Goal: Transaction & Acquisition: Purchase product/service

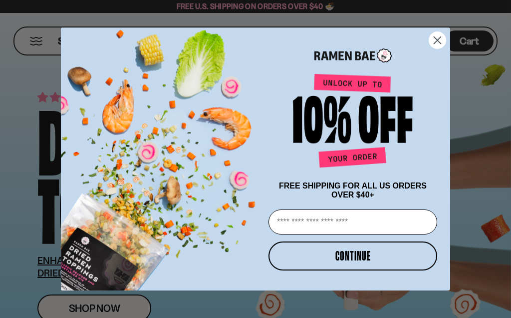
click at [289, 225] on input "Email" at bounding box center [353, 221] width 169 height 25
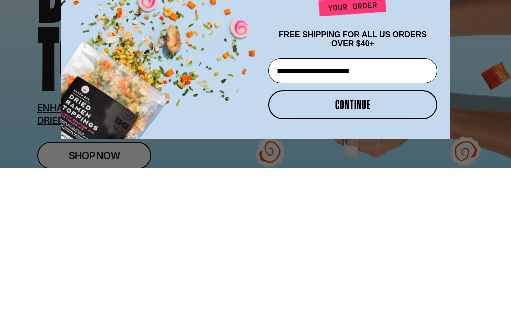
type input "**********"
click at [357, 243] on button "CONTINUE" at bounding box center [353, 257] width 169 height 29
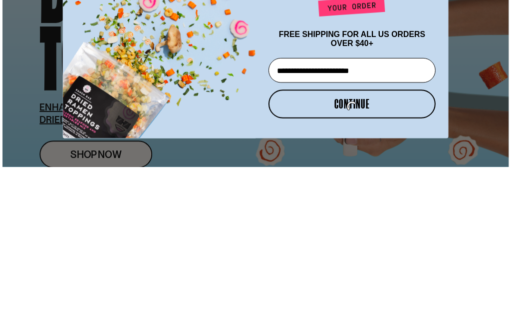
scroll to position [152, 0]
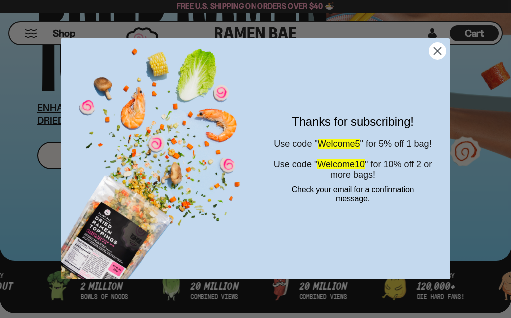
click at [436, 50] on icon "Close dialog" at bounding box center [437, 50] width 7 height 7
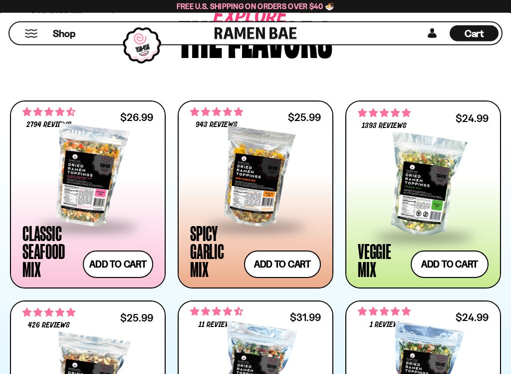
scroll to position [508, 0]
click at [119, 259] on button "Add to cart" at bounding box center [118, 263] width 70 height 27
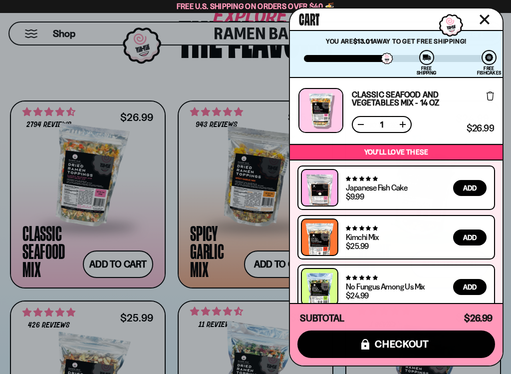
click at [173, 91] on div at bounding box center [255, 187] width 511 height 374
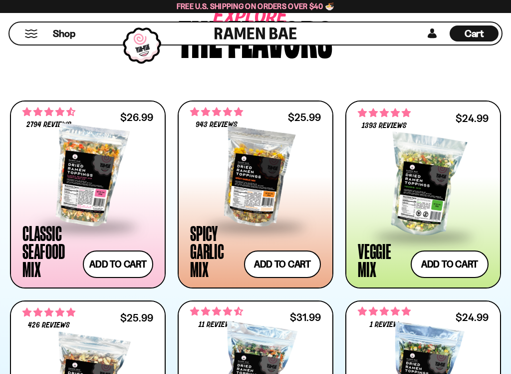
click at [441, 258] on button "Add to cart" at bounding box center [450, 263] width 78 height 27
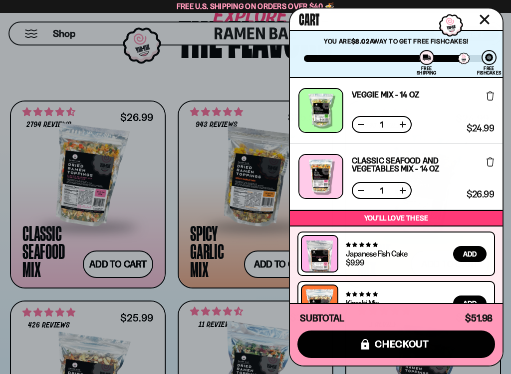
click at [483, 21] on icon "Close cart" at bounding box center [484, 19] width 9 height 9
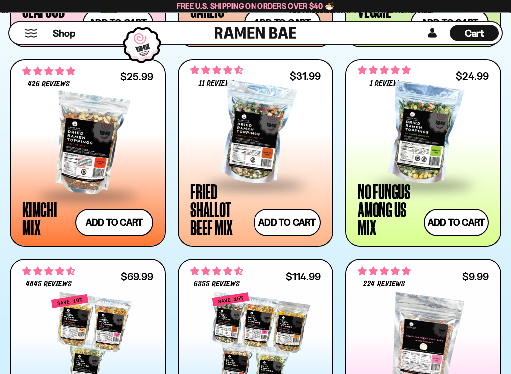
scroll to position [748, 0]
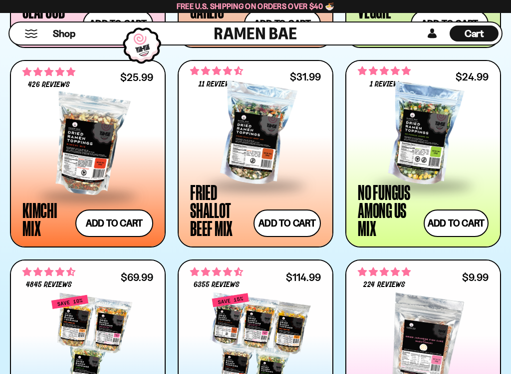
click at [450, 221] on button "Add to cart" at bounding box center [456, 222] width 65 height 27
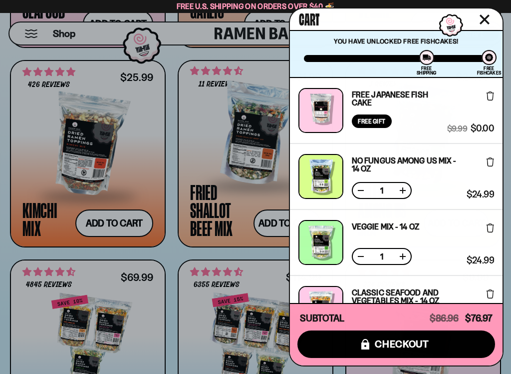
click at [486, 17] on icon "Close cart" at bounding box center [484, 19] width 9 height 9
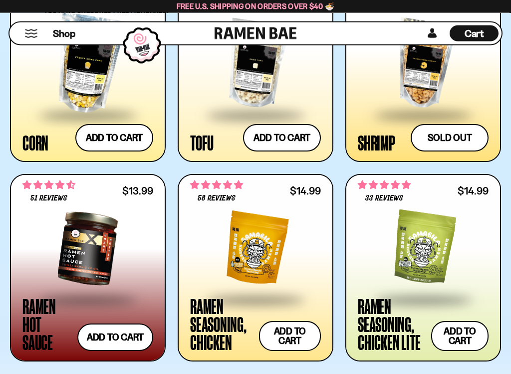
scroll to position [1433, 0]
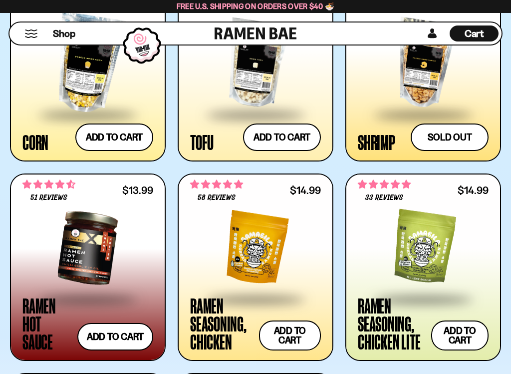
click at [133, 139] on button "Add to cart" at bounding box center [114, 136] width 78 height 27
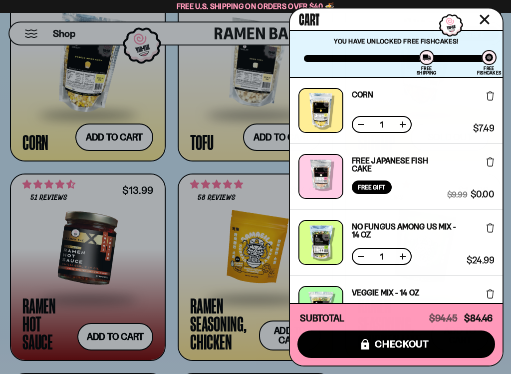
click at [181, 290] on div at bounding box center [255, 187] width 511 height 374
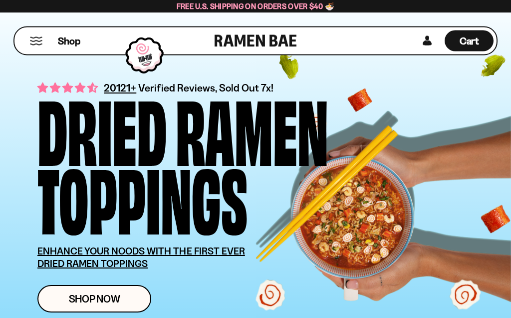
scroll to position [0, 0]
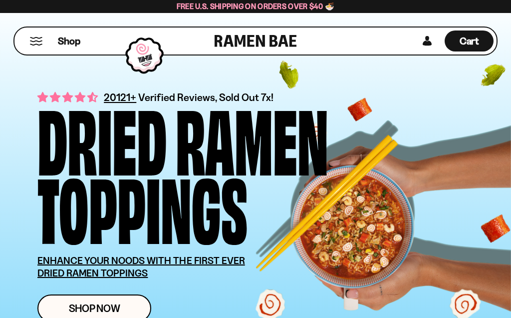
click at [39, 43] on button "Mobile Menu Trigger" at bounding box center [35, 41] width 13 height 8
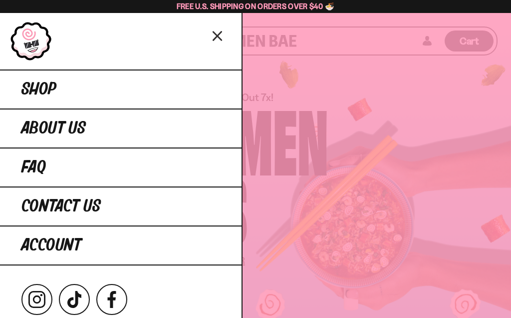
click at [117, 91] on link "Shop" at bounding box center [121, 88] width 242 height 39
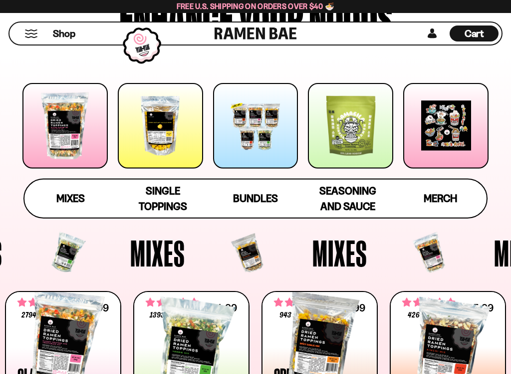
click at [72, 199] on span "Mixes" at bounding box center [70, 198] width 28 height 12
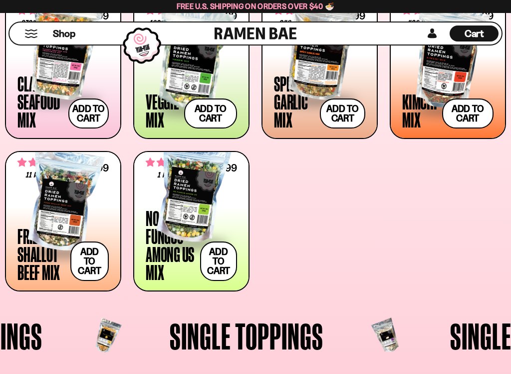
scroll to position [384, 0]
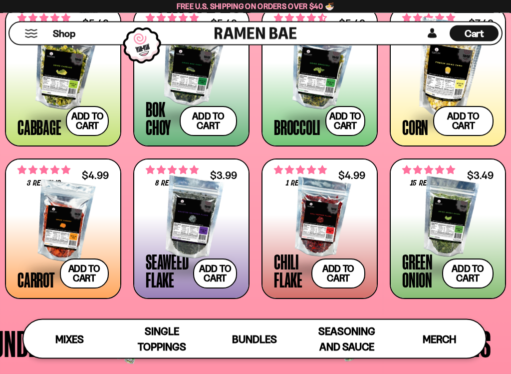
click at [342, 115] on button "Add to cart" at bounding box center [346, 121] width 40 height 30
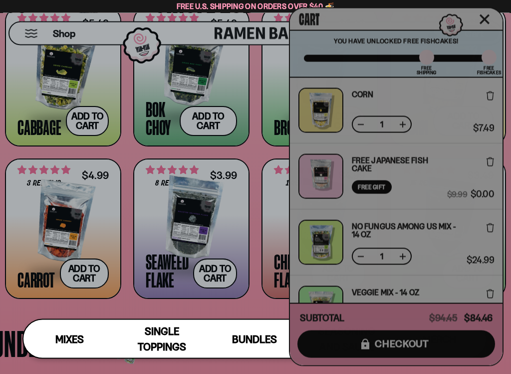
scroll to position [1206, 0]
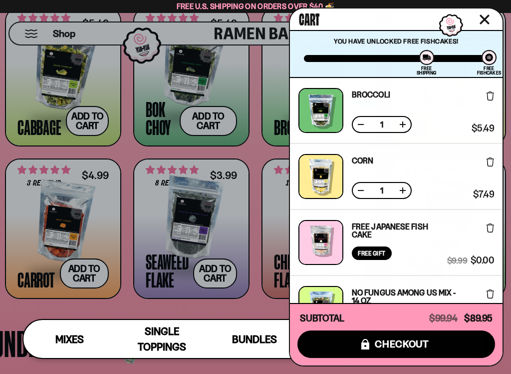
click at [482, 20] on icon "Close cart" at bounding box center [485, 19] width 10 height 10
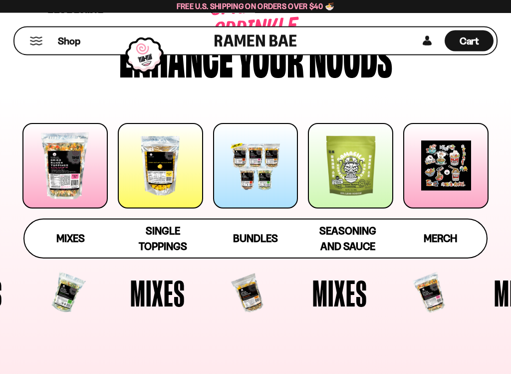
scroll to position [64, 0]
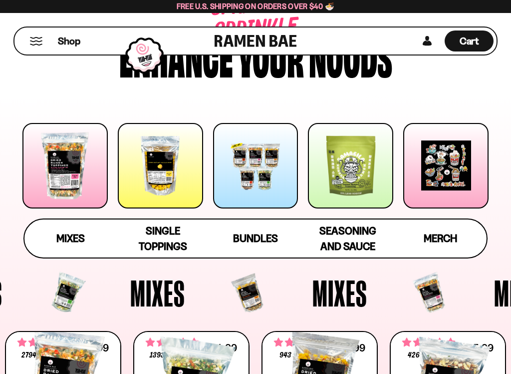
click at [244, 164] on div at bounding box center [255, 165] width 85 height 85
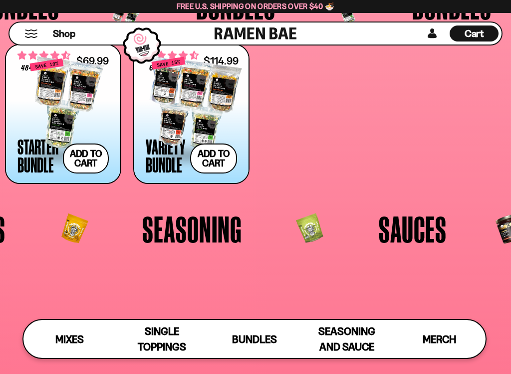
scroll to position [1589, 0]
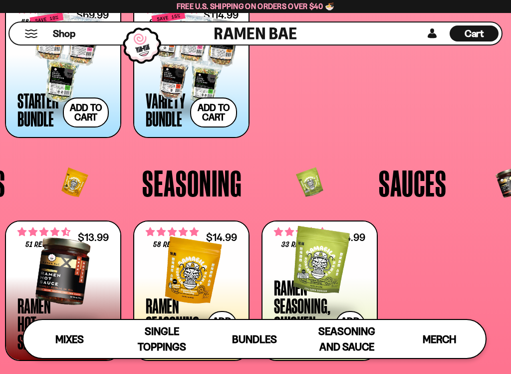
click at [148, 86] on div at bounding box center [191, 57] width 91 height 100
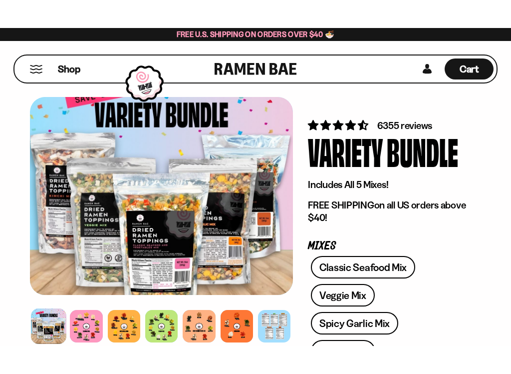
scroll to position [121, 0]
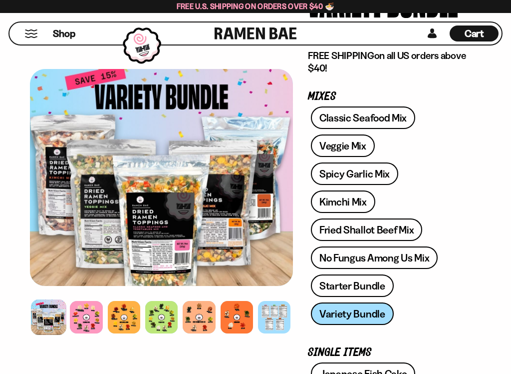
click at [476, 36] on span "Cart" at bounding box center [474, 33] width 19 height 12
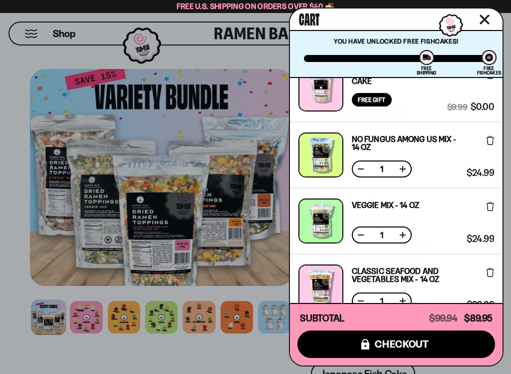
scroll to position [154, 0]
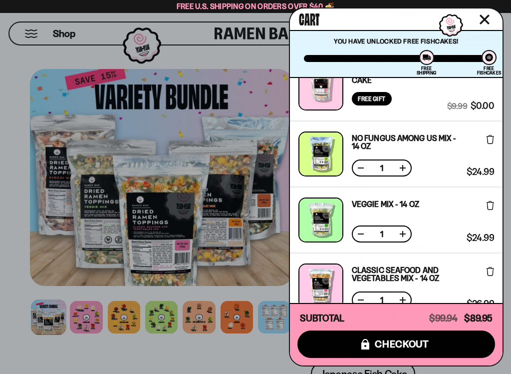
click at [420, 317] on span "checkout" at bounding box center [402, 343] width 54 height 11
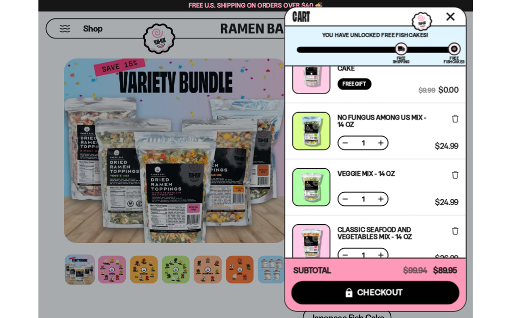
scroll to position [149, 0]
